Goal: Transaction & Acquisition: Purchase product/service

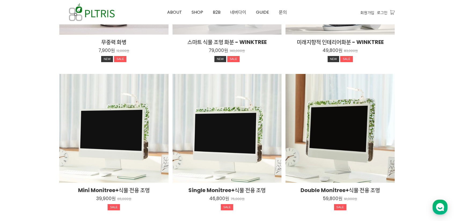
scroll to position [832, 0]
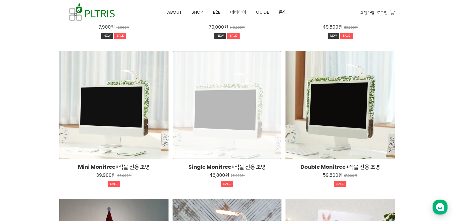
click at [260, 147] on div "Single Monitree+식물 전용 조명 46,800원 75,000원 SALE TIME SALE" at bounding box center [227, 105] width 109 height 109
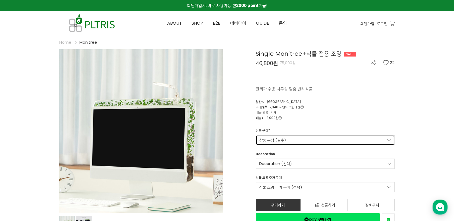
click at [269, 138] on link "상품 구성 (필수)" at bounding box center [325, 140] width 139 height 10
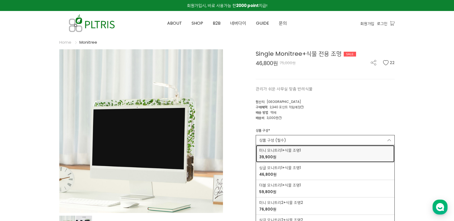
click at [313, 154] on div "미니 모니트리1+식물 조명1 39,900원" at bounding box center [325, 154] width 132 height 12
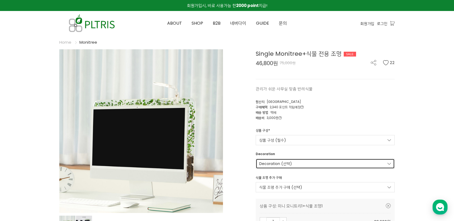
click at [313, 160] on link "Decoration (선택)" at bounding box center [325, 164] width 139 height 10
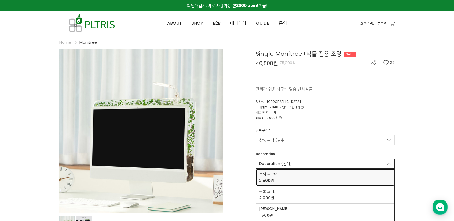
click at [313, 169] on link "토끼 피규어 2,500원" at bounding box center [325, 177] width 139 height 17
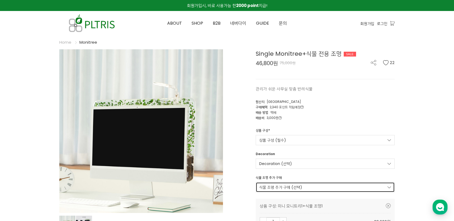
click at [310, 186] on link "식물 조명 추가 구매 (선택)" at bounding box center [325, 187] width 139 height 10
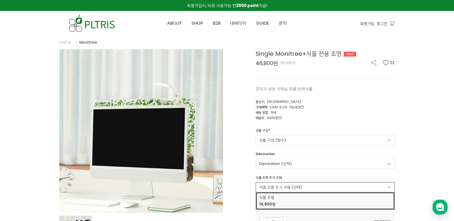
click at [309, 193] on link "식물 조명 14,900원" at bounding box center [325, 201] width 139 height 17
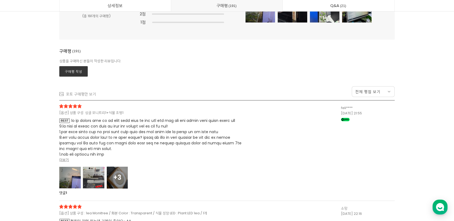
scroll to position [14141, 0]
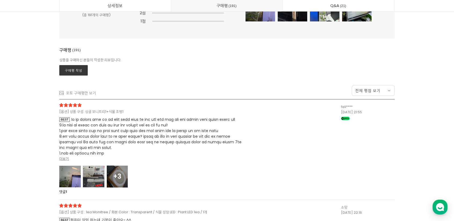
click at [115, 178] on strong "+3" at bounding box center [117, 176] width 8 height 9
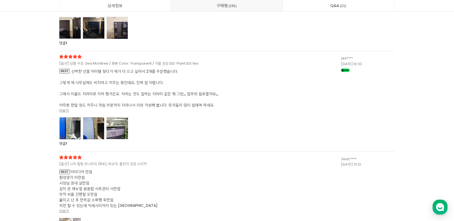
scroll to position [15510, 0]
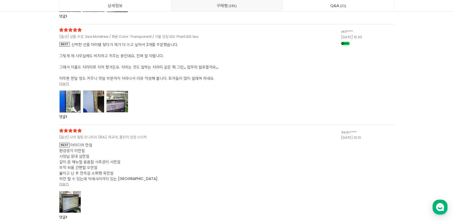
click at [114, 113] on div at bounding box center [117, 102] width 21 height 22
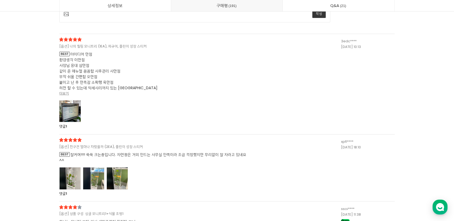
scroll to position [16288, 0]
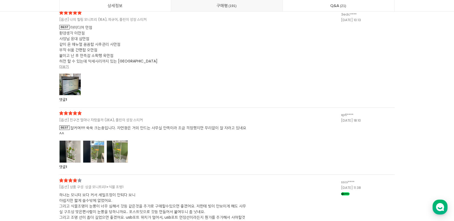
click at [118, 163] on div at bounding box center [117, 152] width 21 height 22
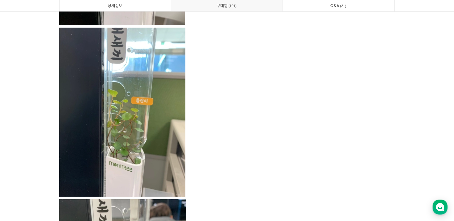
scroll to position [16583, 0]
